Goal: Task Accomplishment & Management: Manage account settings

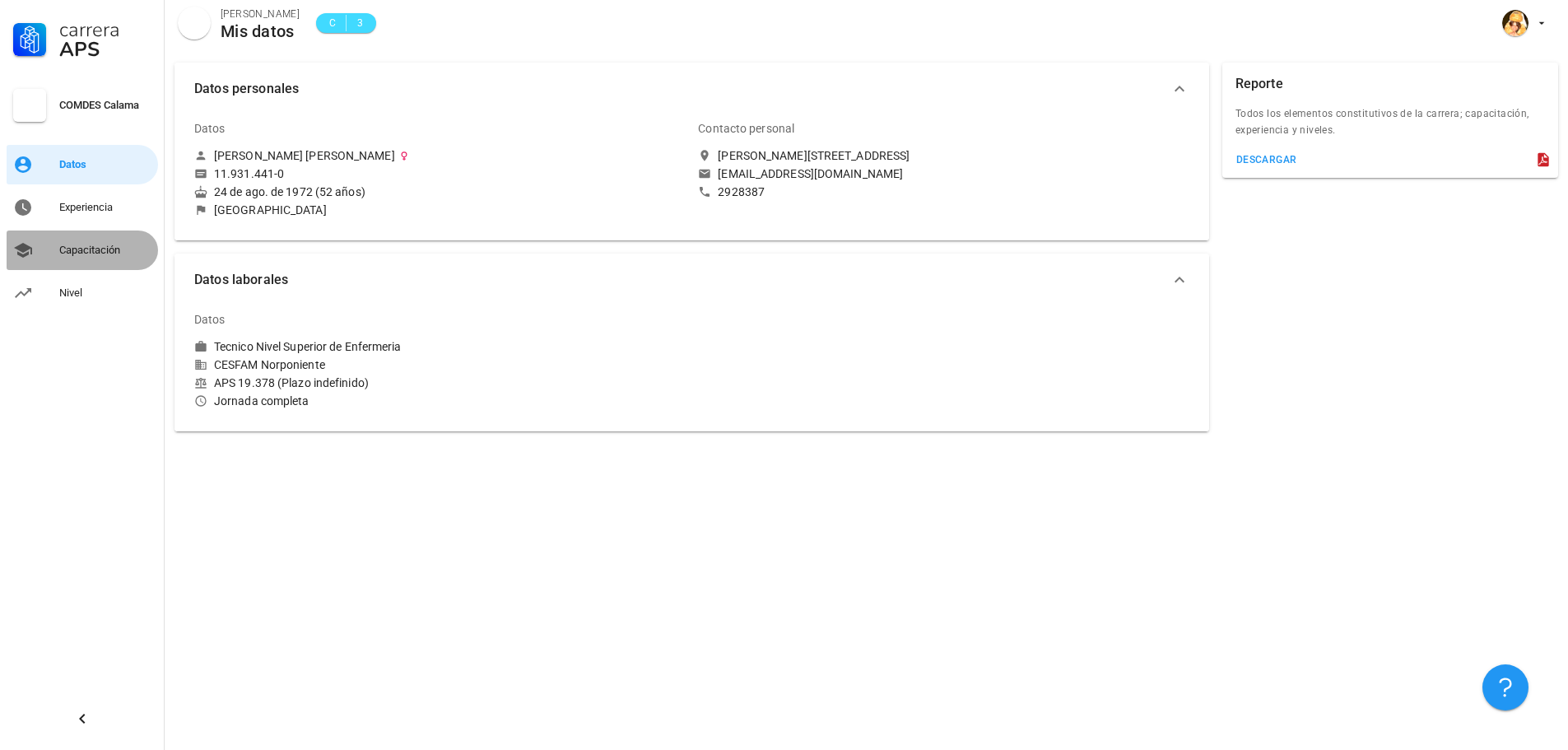
click at [76, 252] on div "Capacitación" at bounding box center [105, 249] width 93 height 13
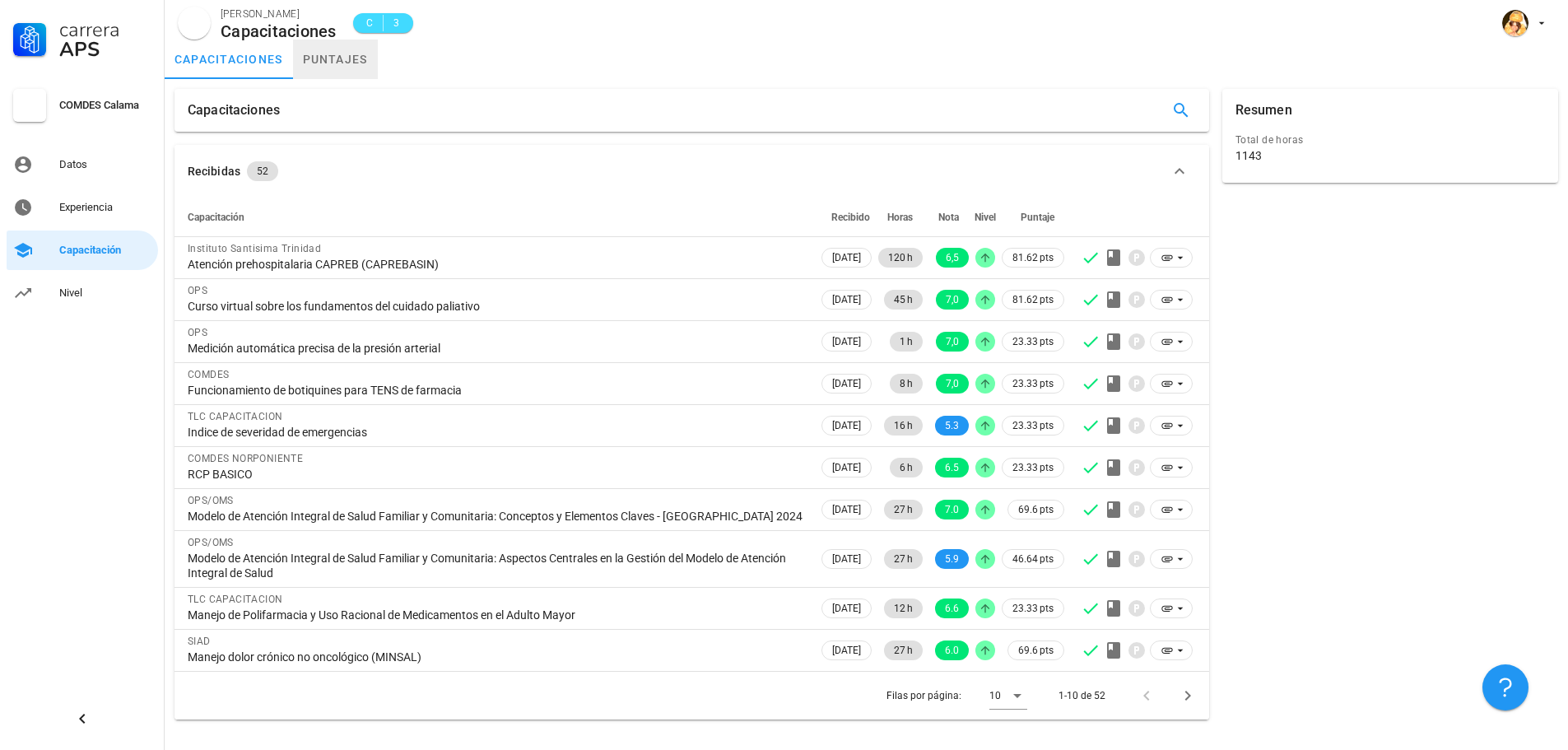
click at [307, 56] on link "puntajes" at bounding box center [335, 59] width 85 height 39
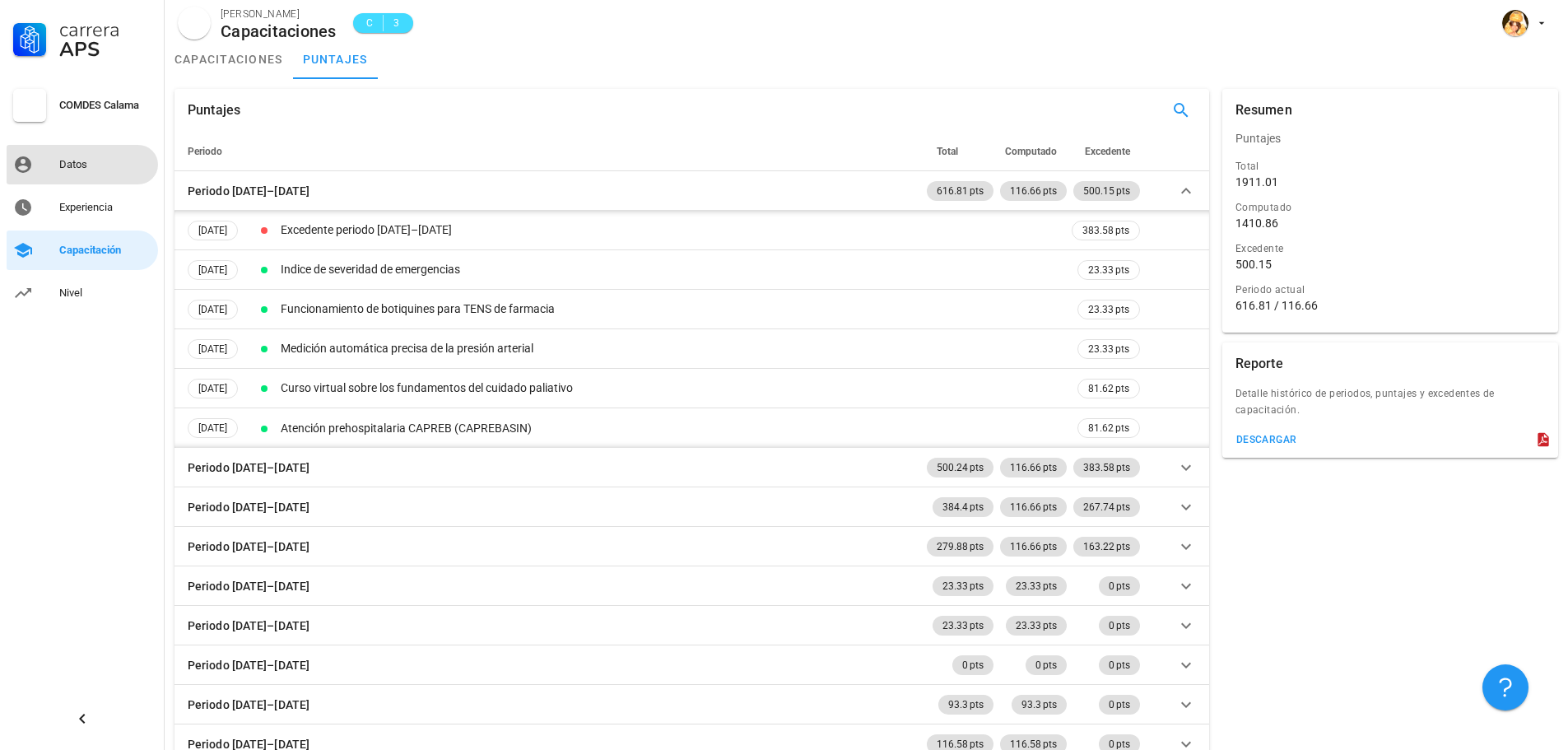
click at [75, 159] on div "Datos" at bounding box center [105, 164] width 93 height 13
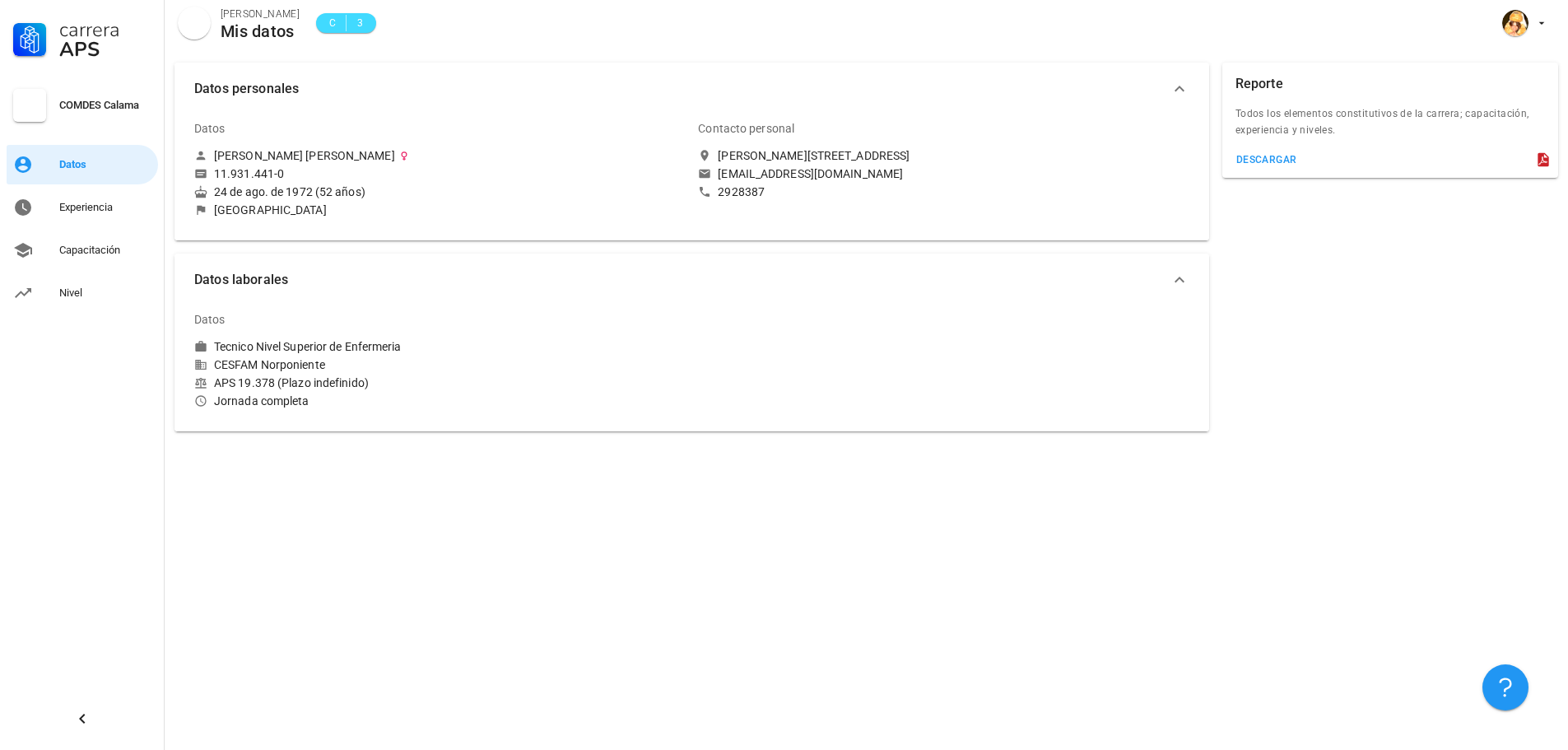
click at [236, 31] on div "Mis datos" at bounding box center [260, 32] width 79 height 18
click at [203, 25] on div "avatar" at bounding box center [193, 23] width 33 height 33
click at [76, 107] on div "COMDES Calama" at bounding box center [105, 104] width 93 height 13
click at [21, 161] on icon at bounding box center [23, 165] width 17 height 17
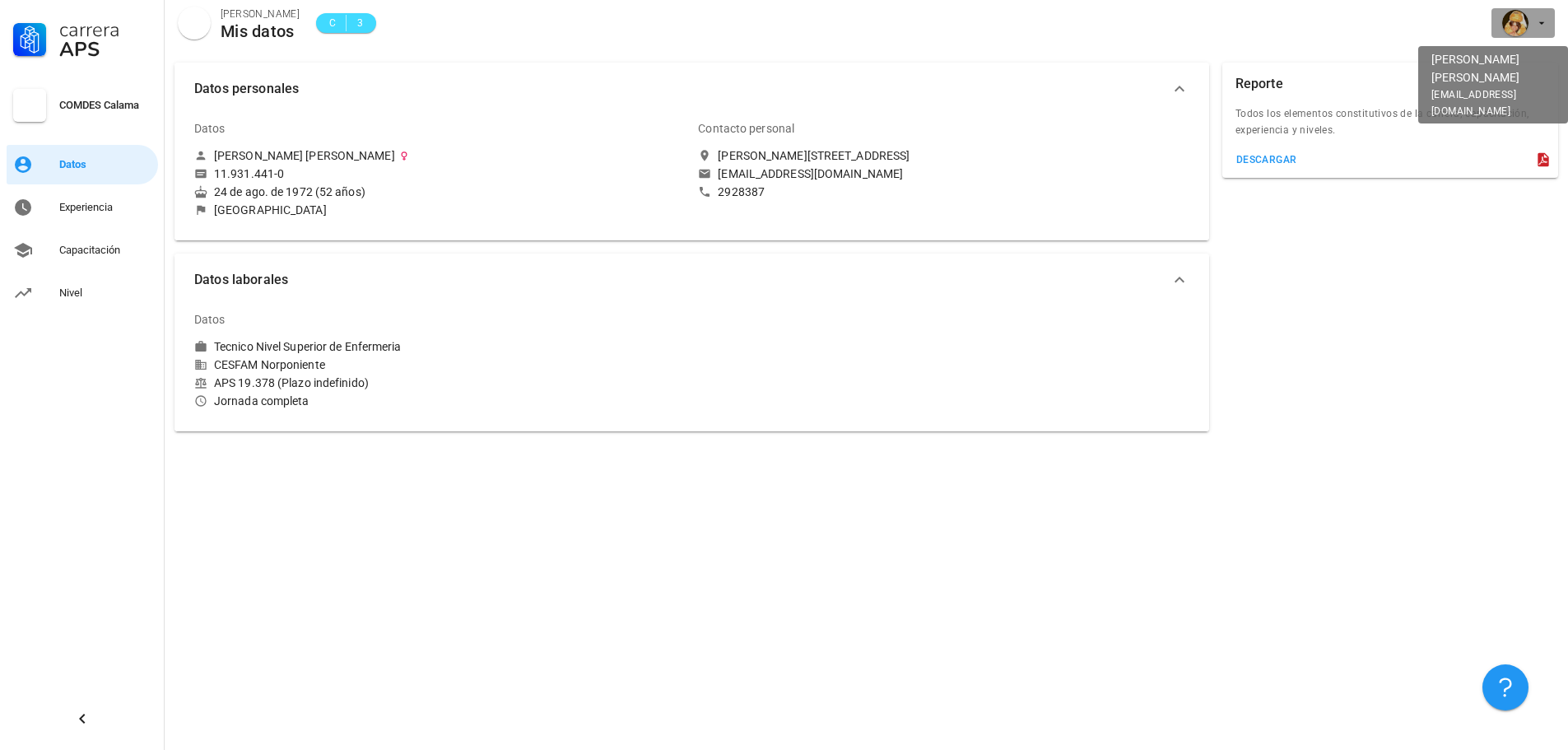
click at [1544, 19] on icon "button" at bounding box center [1540, 23] width 13 height 13
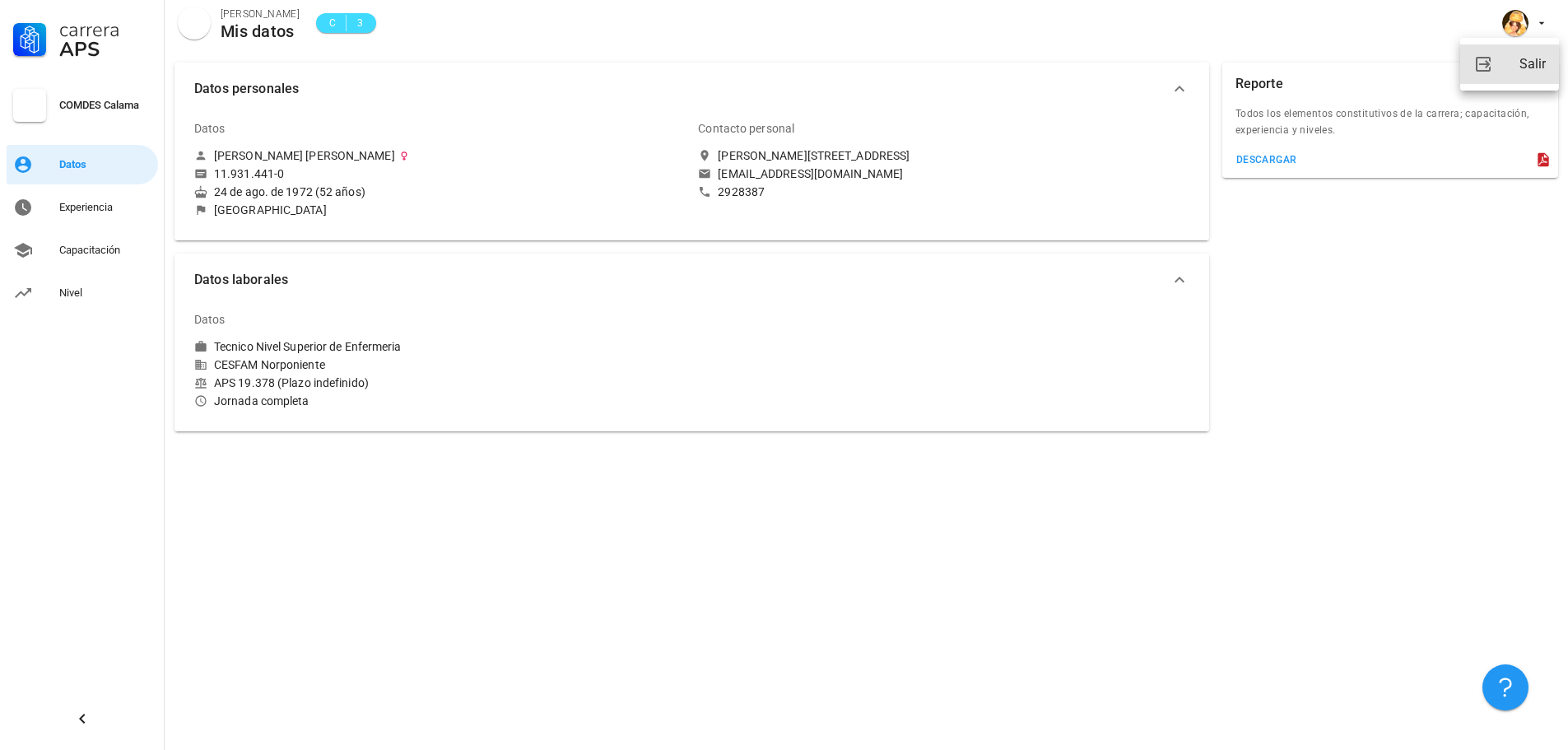
click at [1558, 56] on link "Salir" at bounding box center [1509, 64] width 99 height 39
